Goal: Use online tool/utility: Utilize a website feature to perform a specific function

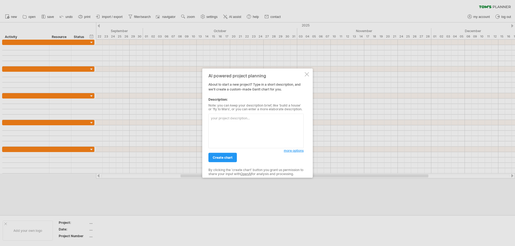
click at [216, 120] on textarea at bounding box center [255, 131] width 95 height 35
paste textarea "need a design programme timeline in excel format ( Very elegant and professiona…"
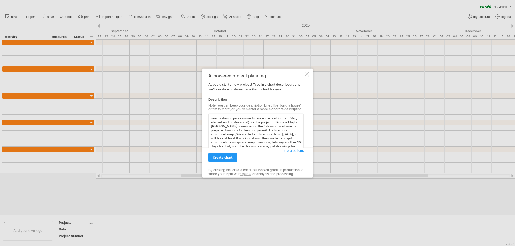
scroll to position [8, 0]
type textarea "need a design programme timeline in excel format ( Very elegant and professiona…"
click at [227, 158] on span "create chart" at bounding box center [223, 158] width 20 height 4
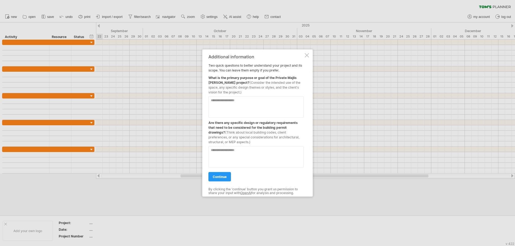
click at [224, 101] on textarea at bounding box center [255, 106] width 95 height 21
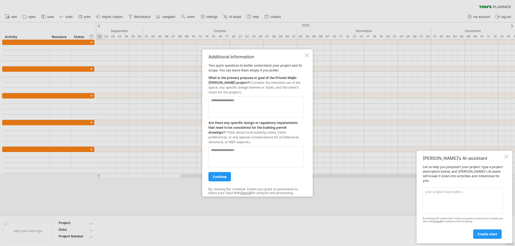
click at [307, 55] on div at bounding box center [307, 55] width 4 height 4
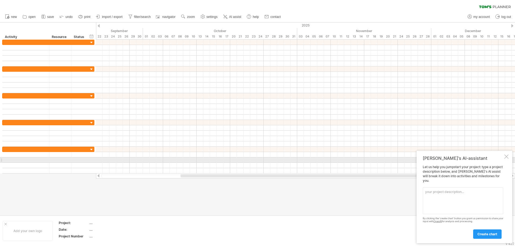
click at [506, 159] on div at bounding box center [506, 157] width 4 height 4
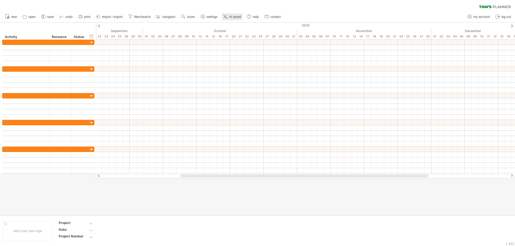
click at [232, 17] on span "AI assist" at bounding box center [235, 17] width 12 height 4
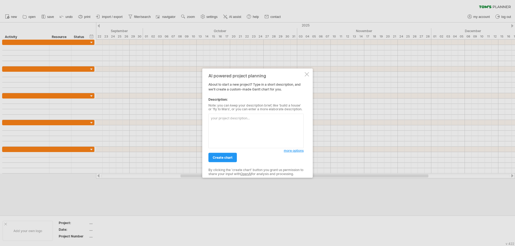
click at [216, 118] on textarea at bounding box center [255, 131] width 95 height 35
click at [277, 118] on textarea "programme timeline for design Architecture and structure" at bounding box center [255, 131] width 95 height 35
drag, startPoint x: 286, startPoint y: 118, endPoint x: 280, endPoint y: 119, distance: 5.9
click at [280, 119] on textarea "programme timeline for design Architecture and structure" at bounding box center [255, 131] width 95 height 35
drag, startPoint x: 285, startPoint y: 118, endPoint x: 277, endPoint y: 118, distance: 7.8
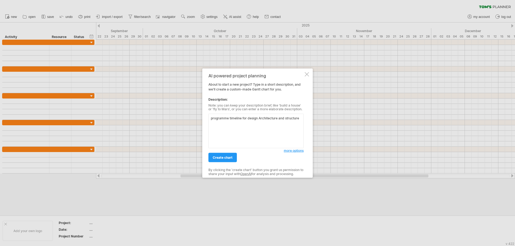
click at [277, 118] on textarea "programme timeline for design Architecture and structure" at bounding box center [255, 131] width 95 height 35
drag, startPoint x: 286, startPoint y: 118, endPoint x: 277, endPoint y: 118, distance: 8.1
click at [277, 118] on textarea "programme timeline for design Architecture and structure" at bounding box center [255, 131] width 95 height 35
click at [295, 120] on textarea "programme timeline for design Architecture, structure" at bounding box center [255, 131] width 95 height 35
drag, startPoint x: 272, startPoint y: 123, endPoint x: 235, endPoint y: 123, distance: 37.5
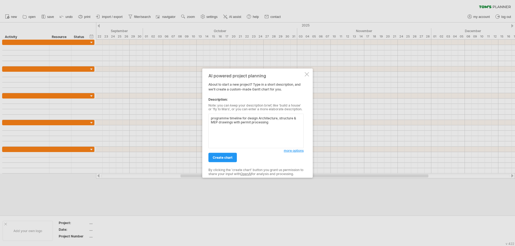
click at [234, 123] on textarea "programme timeline for design Architecture, structure & MEP drawings with permi…" at bounding box center [255, 131] width 95 height 35
click at [273, 124] on textarea "programme timeline for design Architecture, structure & MEP drawings with permi…" at bounding box center [255, 131] width 95 height 35
click at [277, 118] on textarea "programme timeline for design Architecture, structure & MEP drawings with permi…" at bounding box center [255, 131] width 95 height 35
drag, startPoint x: 293, startPoint y: 117, endPoint x: 282, endPoint y: 118, distance: 10.5
click at [282, 118] on textarea "programme timeline for design Architecture (8 weeks), structure & MEP drawings …" at bounding box center [255, 131] width 95 height 35
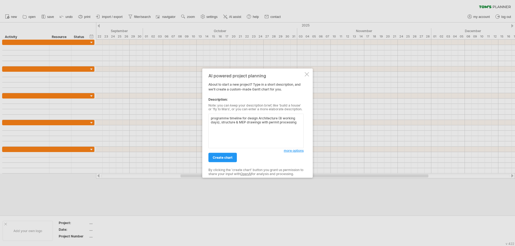
click at [245, 122] on textarea "programme timeline for design Architecture (8 working days), structure & MEP dr…" at bounding box center [255, 131] width 95 height 35
click at [221, 121] on textarea "programme timeline for design Architecture (8 working days), structure & MEP dr…" at bounding box center [255, 131] width 95 height 35
click at [246, 122] on textarea "programme timeline for design Architecture (8 working days), structure & MEP dr…" at bounding box center [255, 131] width 95 height 35
click at [234, 121] on textarea "programme timeline for design Architecture (8 working days), structure & MEP dr…" at bounding box center [255, 131] width 95 height 35
click at [234, 122] on textarea "programme timeline for design Architecture (8 working days), structure & MEP dr…" at bounding box center [255, 131] width 95 height 35
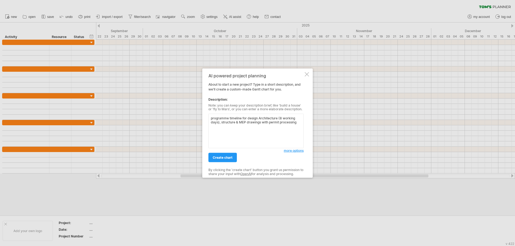
click at [246, 123] on textarea "programme timeline for design Architecture (8 working days), structure & MEP dr…" at bounding box center [255, 131] width 95 height 35
click at [261, 122] on textarea "programme timeline for design Architecture (8 working days), structure & MEP dr…" at bounding box center [255, 131] width 95 height 35
drag, startPoint x: 247, startPoint y: 129, endPoint x: 291, endPoint y: 123, distance: 44.6
click at [291, 123] on textarea "programme timeline for design Architecture (8 working days), structure & MEP dr…" at bounding box center [255, 131] width 95 height 35
click at [263, 123] on textarea "programme timeline for design Architecture (8 working days), structure & MEP dr…" at bounding box center [255, 131] width 95 height 35
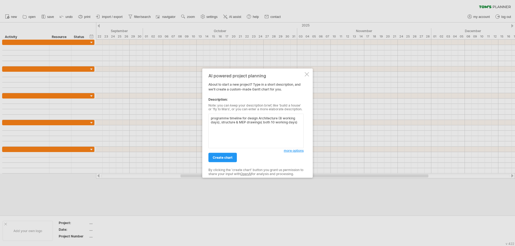
click at [261, 123] on textarea "programme timeline for design Architecture (8 working days), structure & MEP dr…" at bounding box center [255, 131] width 95 height 35
type textarea "programme timeline for design Architecture (8 working days), structure & MEP dr…"
click at [229, 157] on span "create chart" at bounding box center [223, 158] width 20 height 4
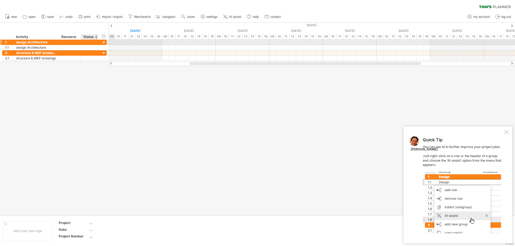
click at [104, 42] on div at bounding box center [103, 42] width 5 height 5
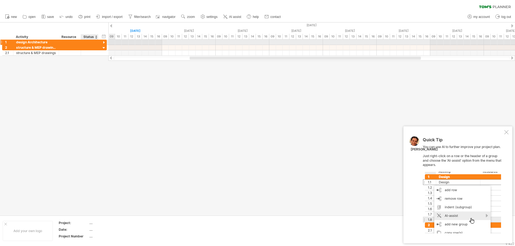
click at [104, 42] on div at bounding box center [103, 42] width 5 height 5
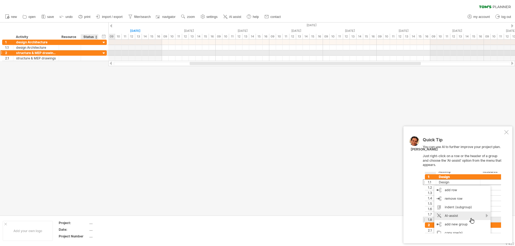
click at [103, 52] on div at bounding box center [103, 53] width 5 height 5
